Goal: Task Accomplishment & Management: Use online tool/utility

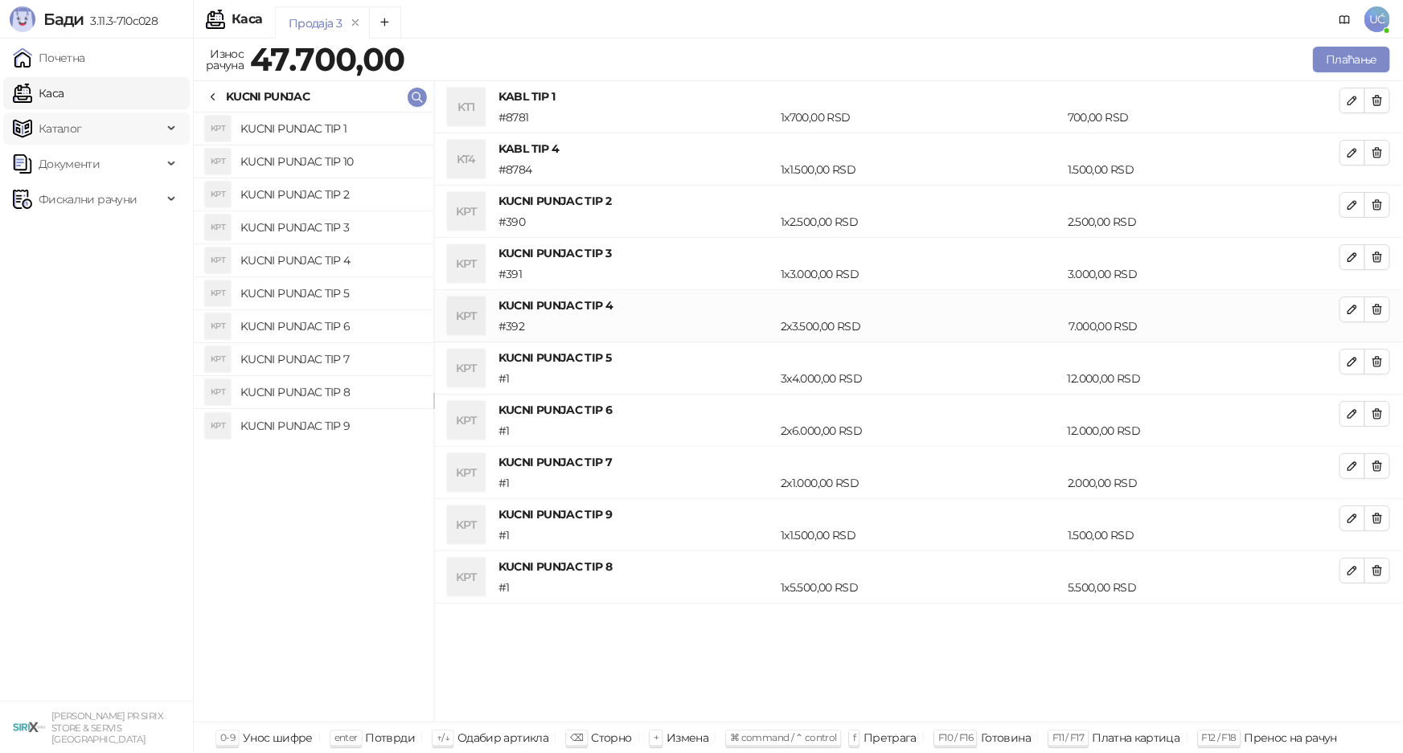
click at [102, 129] on span "Каталог" at bounding box center [88, 129] width 150 height 32
click at [93, 235] on link "Артикли" at bounding box center [56, 235] width 74 height 32
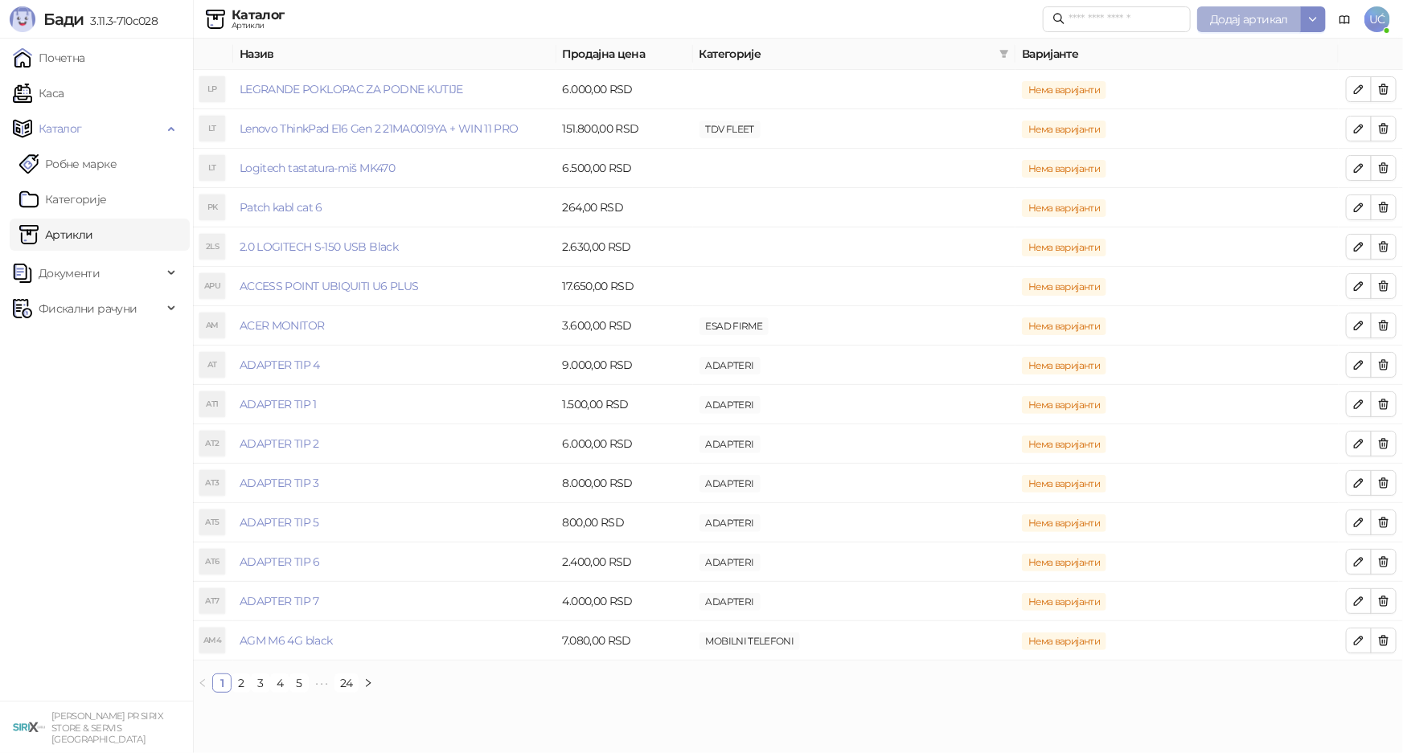
click at [1234, 18] on span "Додај артикал" at bounding box center [1249, 19] width 78 height 14
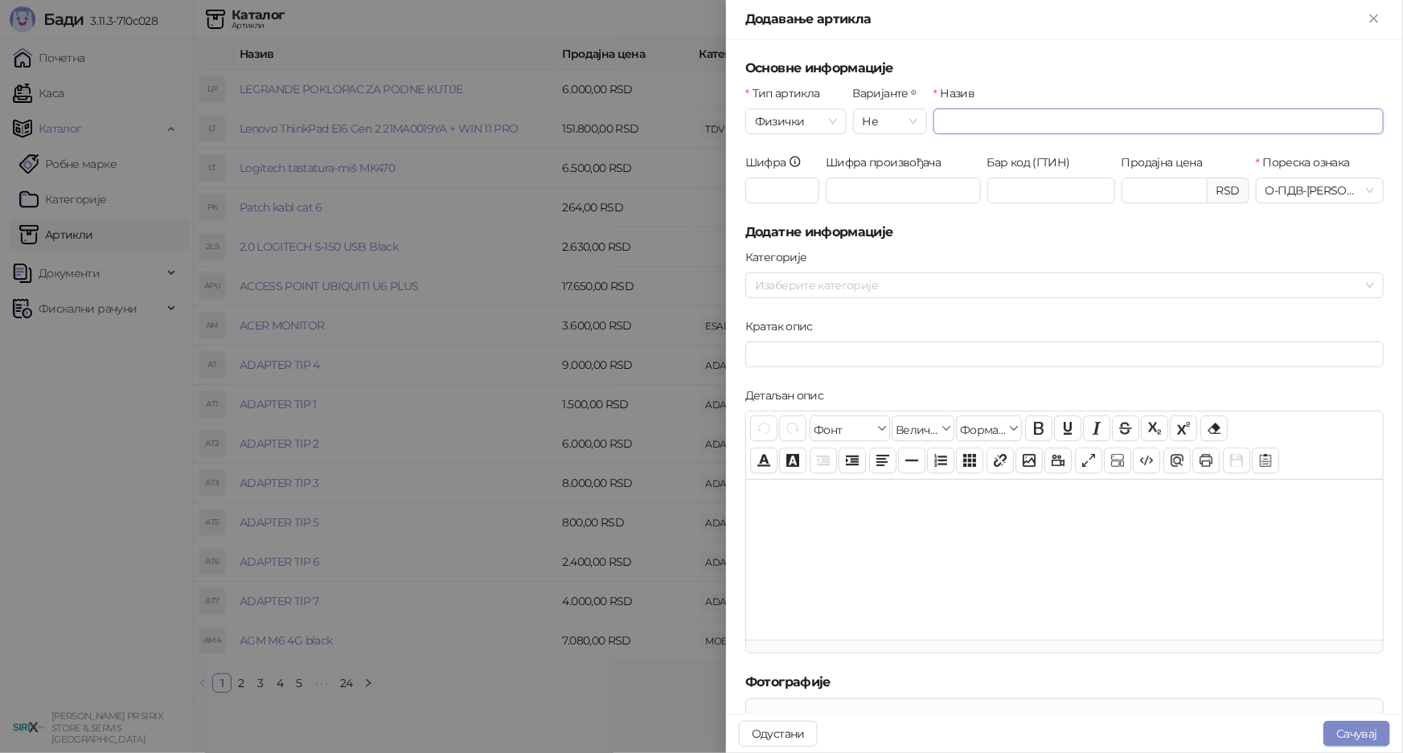
click at [990, 113] on input "Назив" at bounding box center [1158, 122] width 450 height 26
paste input "**********"
type input "**********"
click at [1148, 193] on input "Продајна цена" at bounding box center [1164, 190] width 84 height 24
type input "*********"
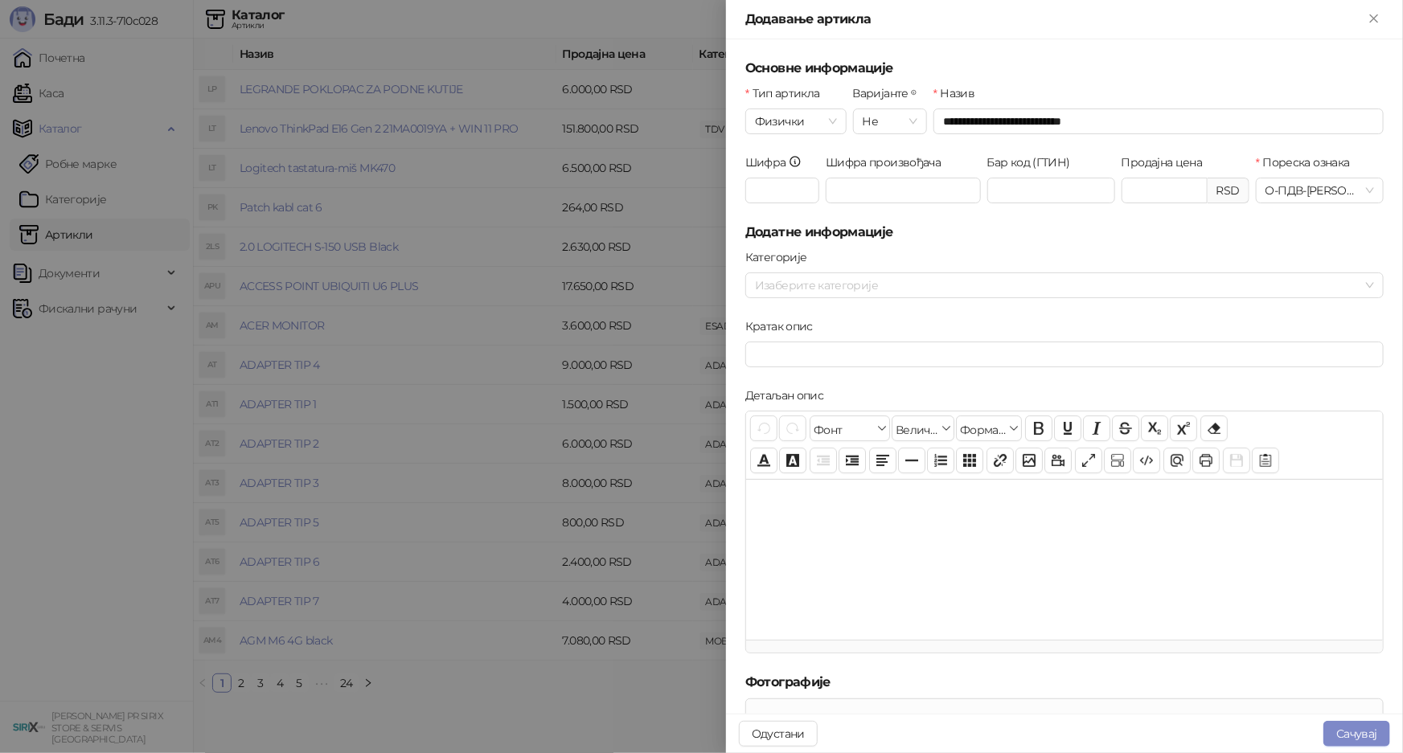
click at [1072, 220] on div "Бар код (ГТИН)" at bounding box center [1051, 188] width 134 height 69
click at [1351, 724] on button "Сачувај" at bounding box center [1356, 734] width 67 height 26
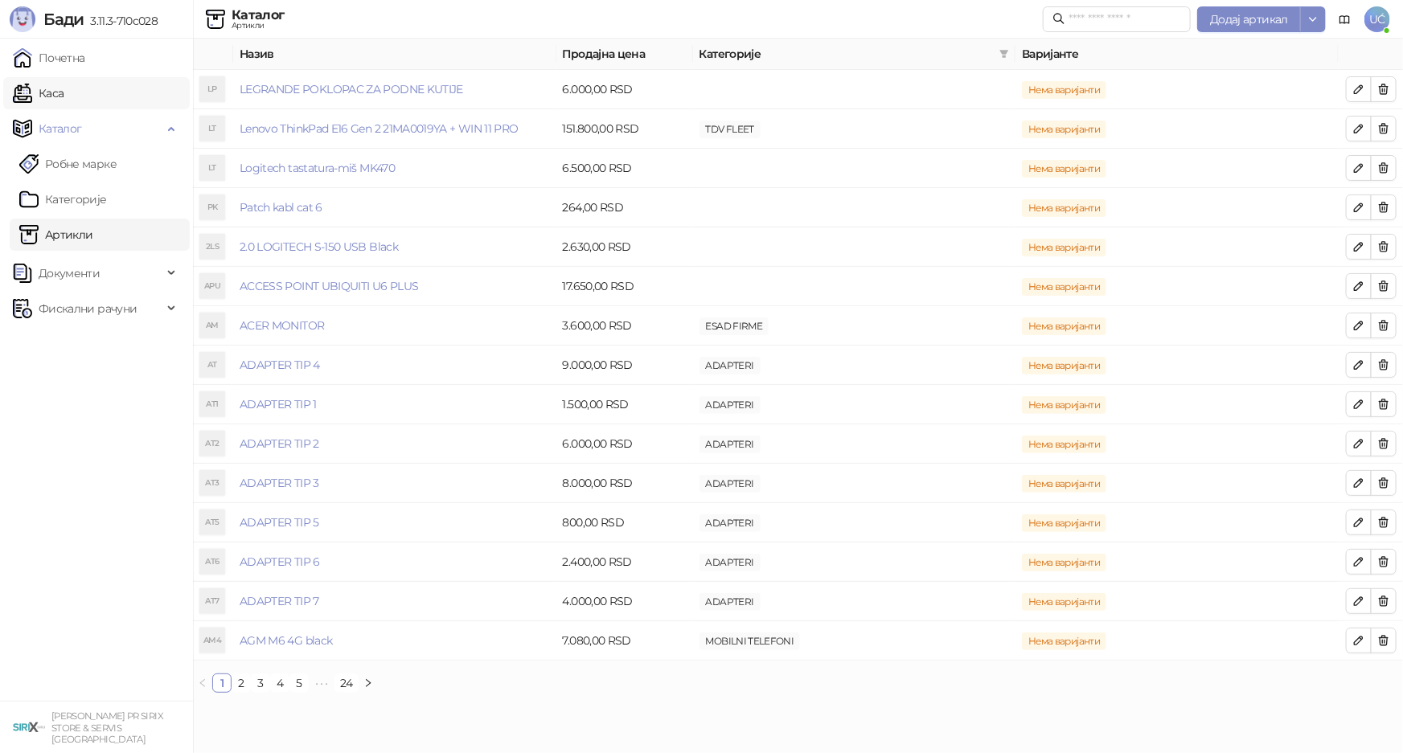
click at [64, 90] on link "Каса" at bounding box center [38, 93] width 51 height 32
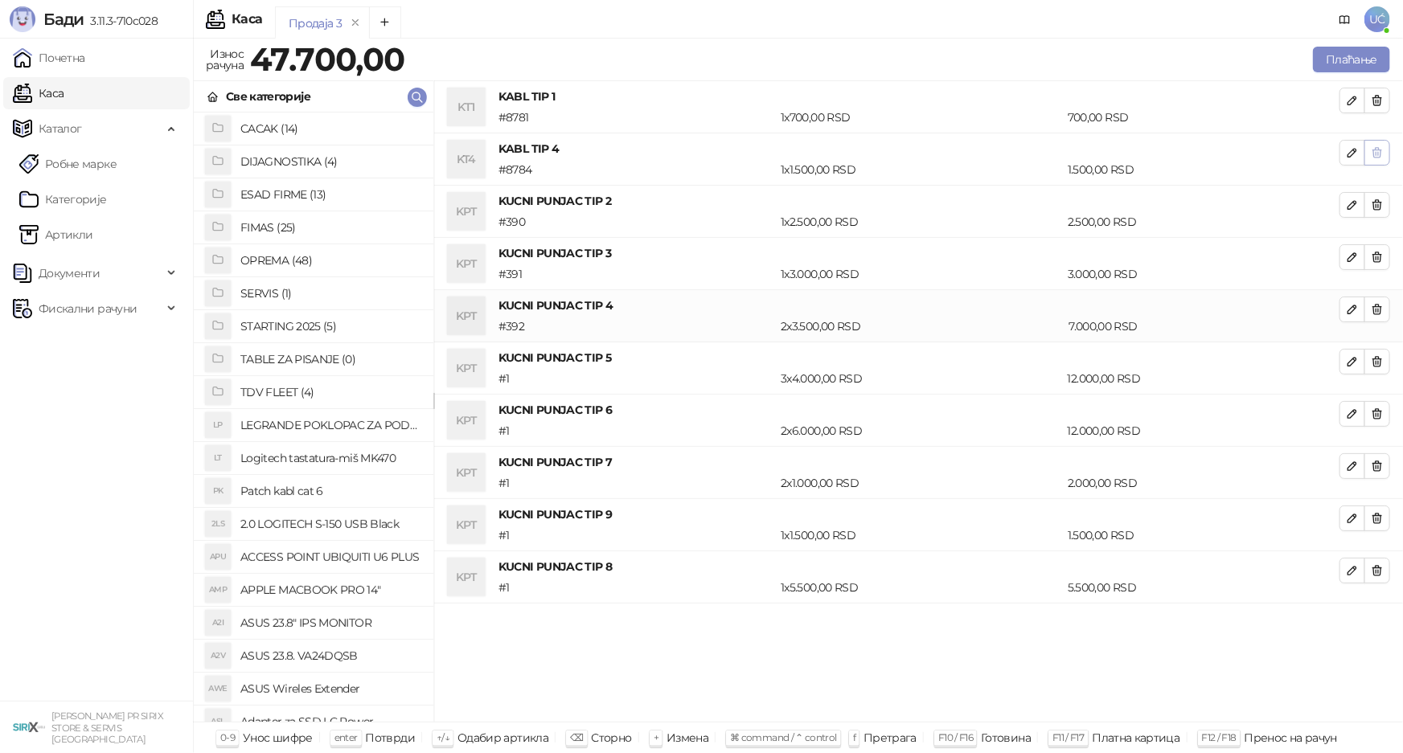
click at [1387, 101] on button "button" at bounding box center [1377, 101] width 26 height 26
click at [1387, 140] on button "button" at bounding box center [1377, 153] width 26 height 26
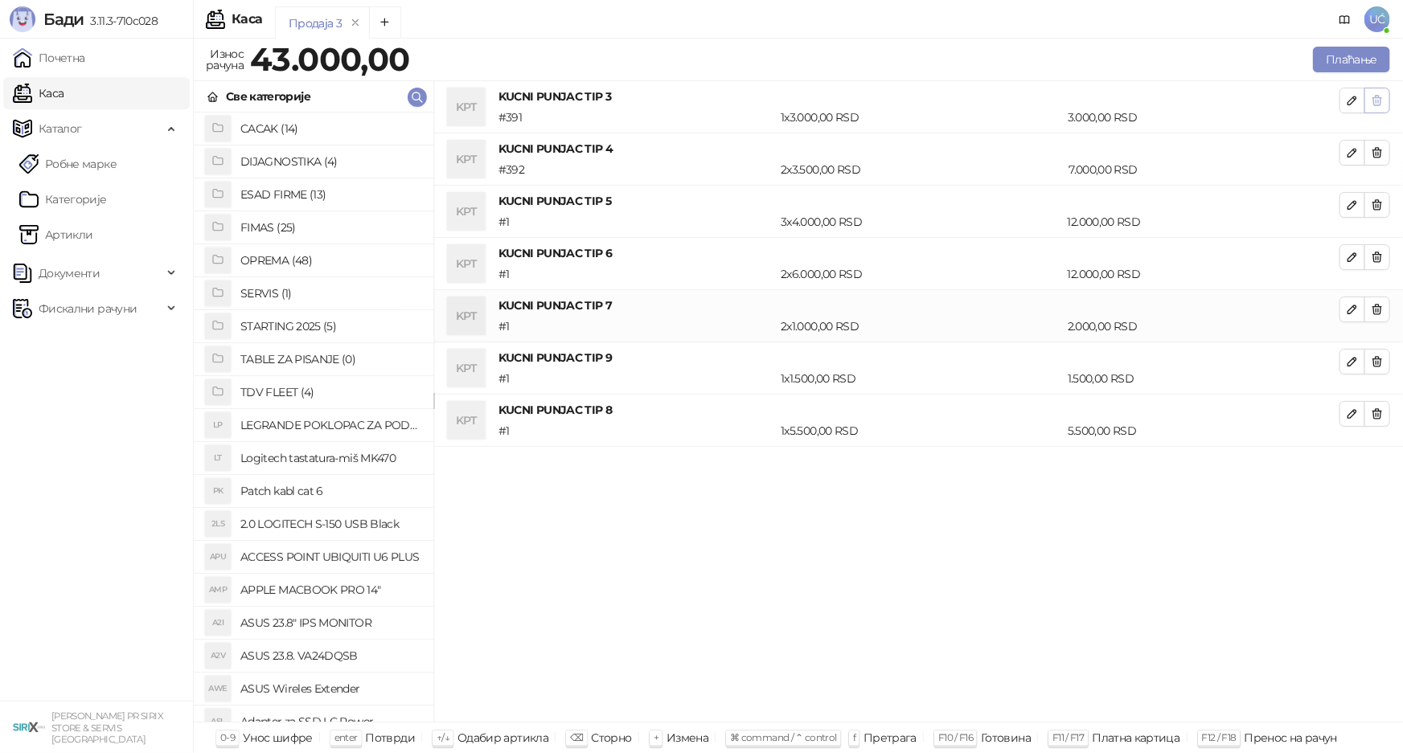
click at [1387, 101] on button "button" at bounding box center [1377, 101] width 26 height 26
click at [1387, 140] on button "button" at bounding box center [1377, 153] width 26 height 26
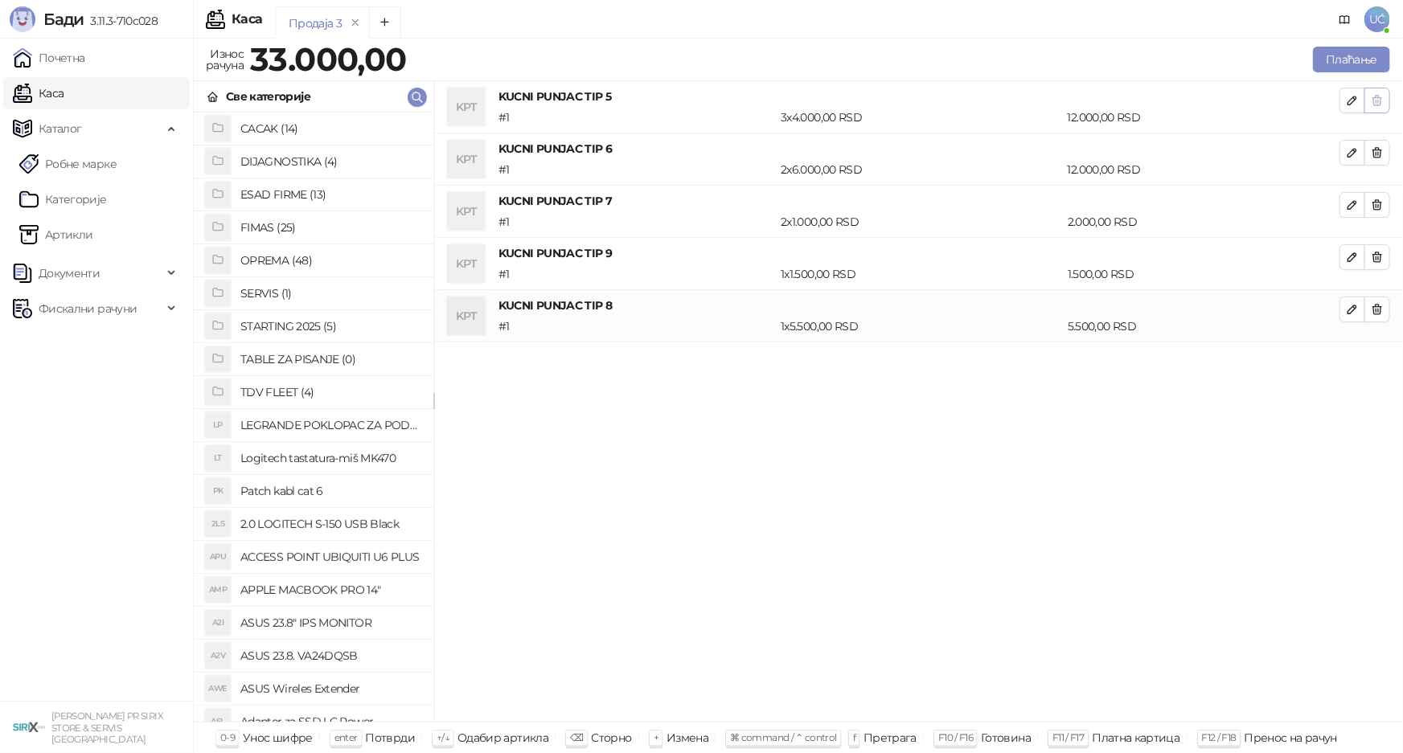
click at [1382, 97] on icon "button" at bounding box center [1377, 101] width 9 height 10
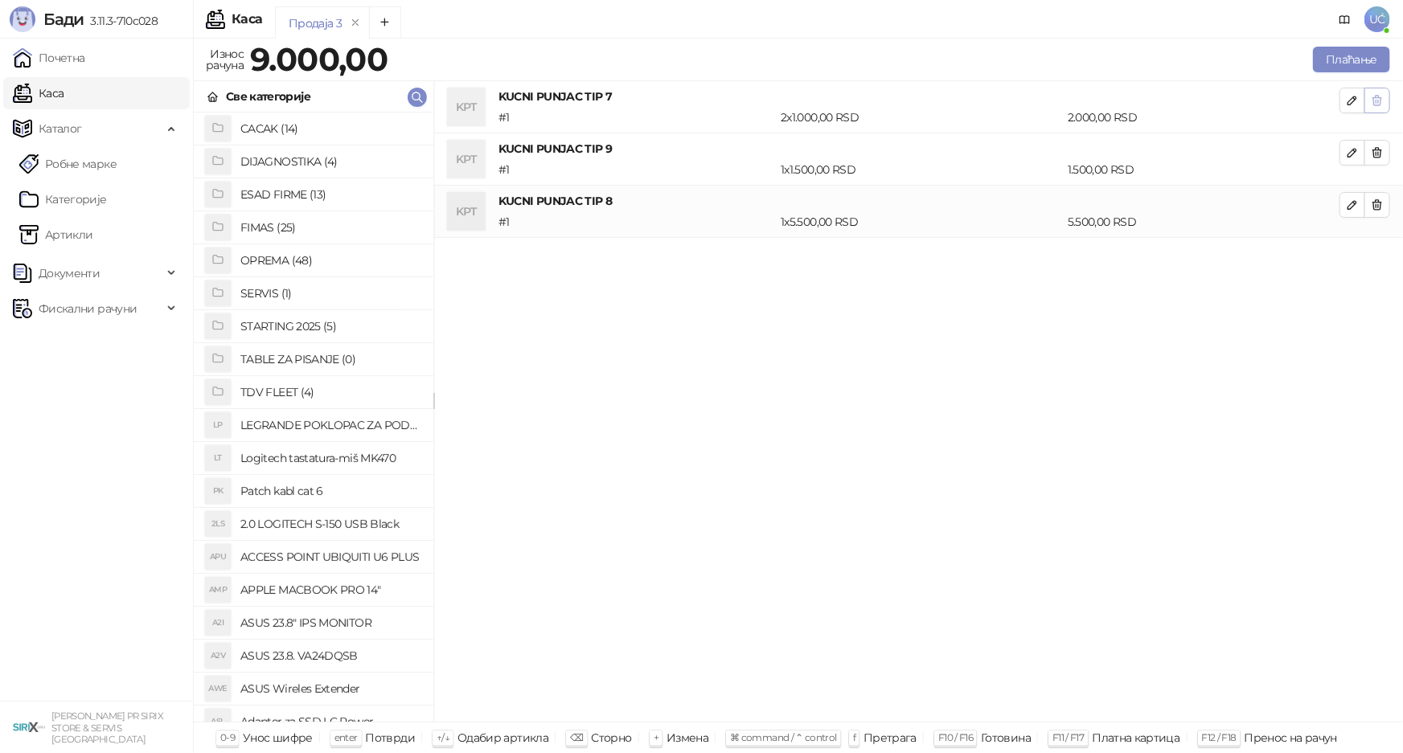
click at [1382, 97] on icon "button" at bounding box center [1377, 101] width 9 height 10
click at [1382, 148] on icon "button" at bounding box center [1377, 153] width 9 height 10
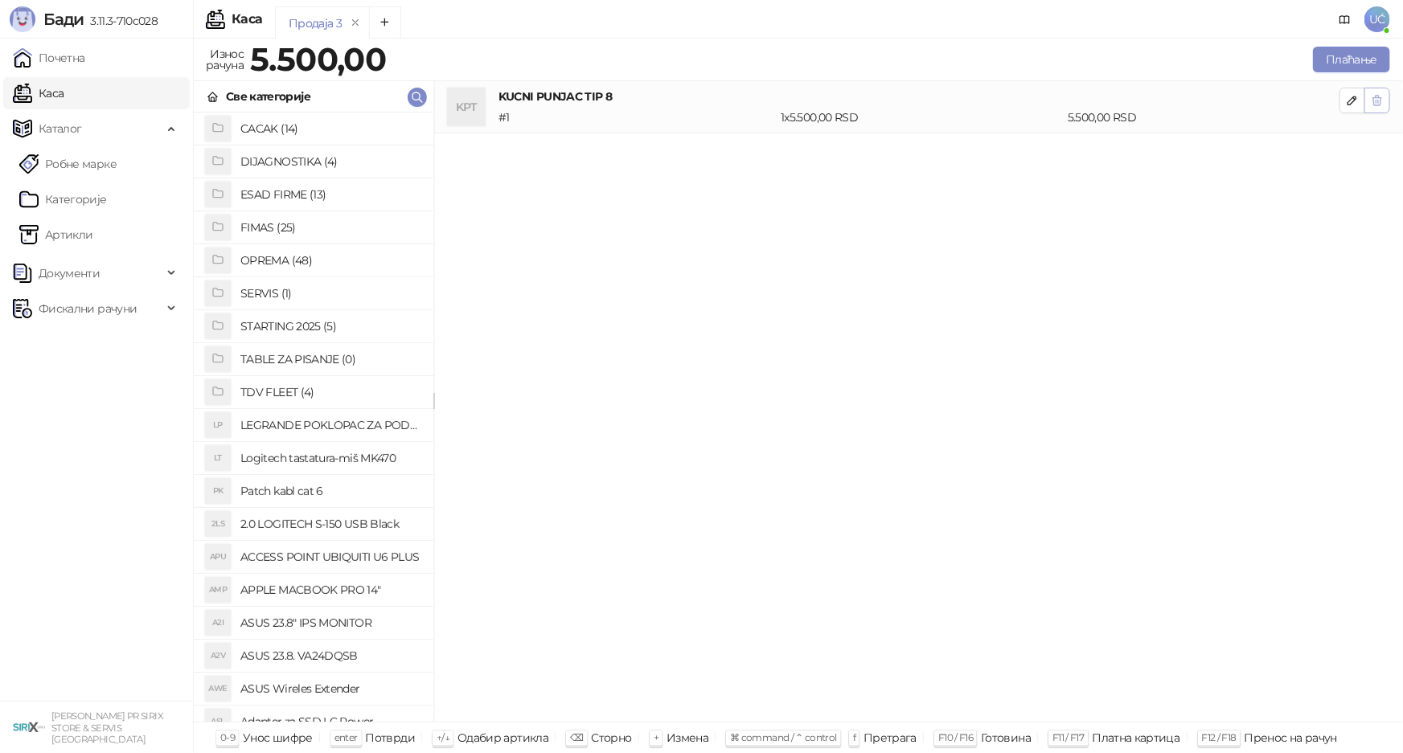
click at [1382, 97] on icon "button" at bounding box center [1377, 101] width 9 height 10
